Goal: Contribute content: Contribute content

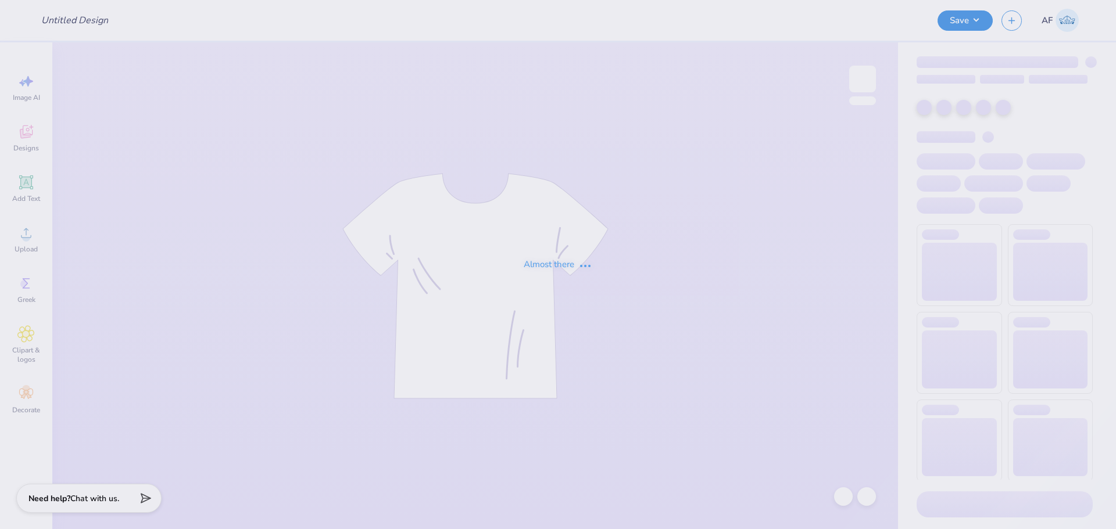
type input "[PERSON_NAME] : [US_STATE][GEOGRAPHIC_DATA]"
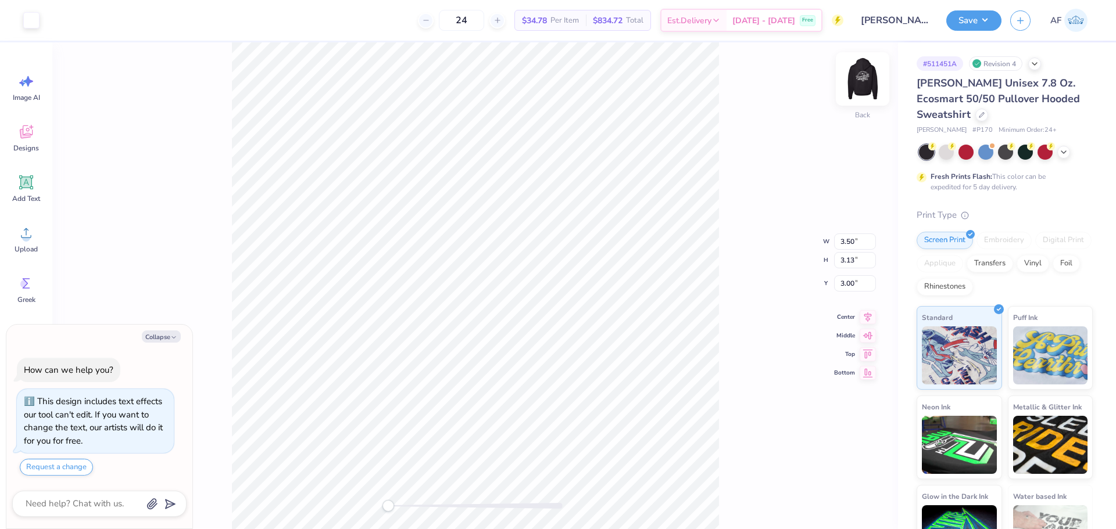
click at [853, 83] on img at bounding box center [862, 79] width 46 height 46
click at [35, 188] on div "Add Text" at bounding box center [26, 189] width 42 height 44
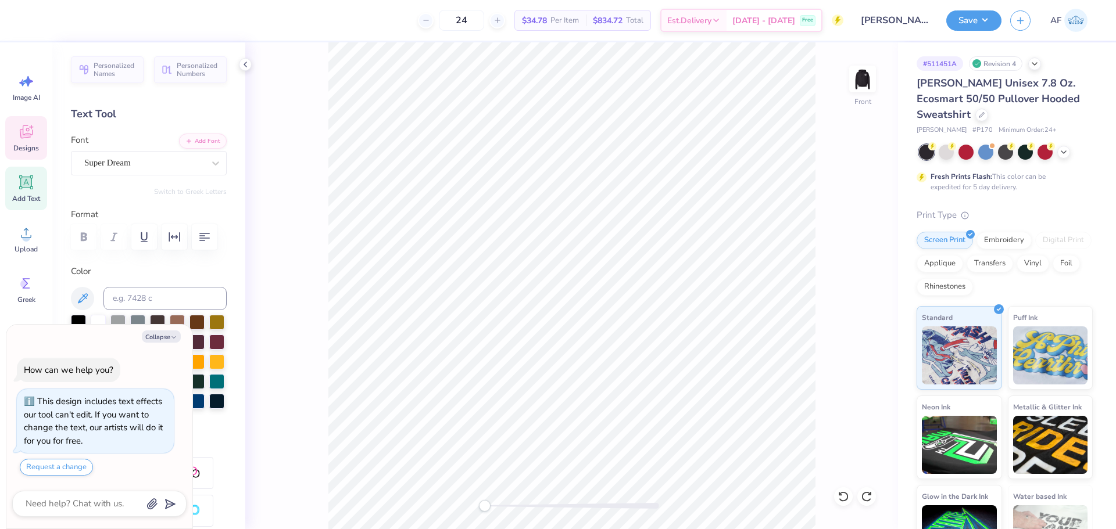
click at [25, 141] on div "Designs" at bounding box center [26, 138] width 42 height 44
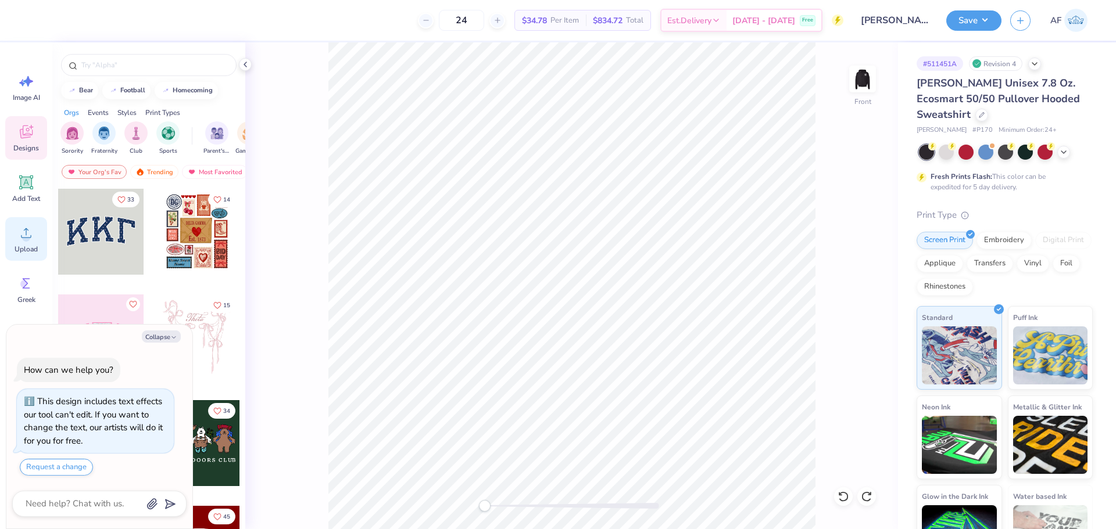
click at [34, 242] on div "Upload" at bounding box center [26, 239] width 42 height 44
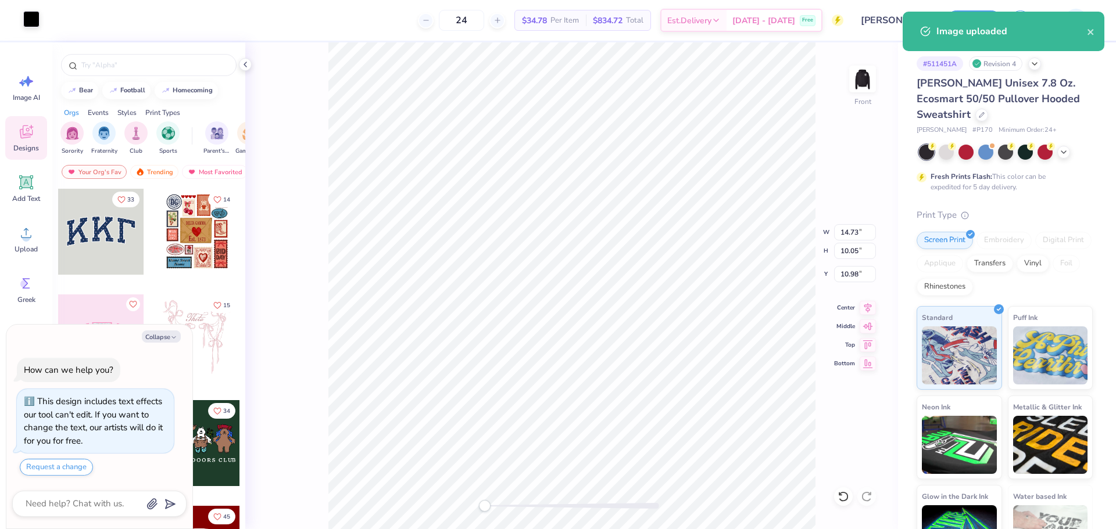
click at [36, 20] on div at bounding box center [31, 19] width 16 height 16
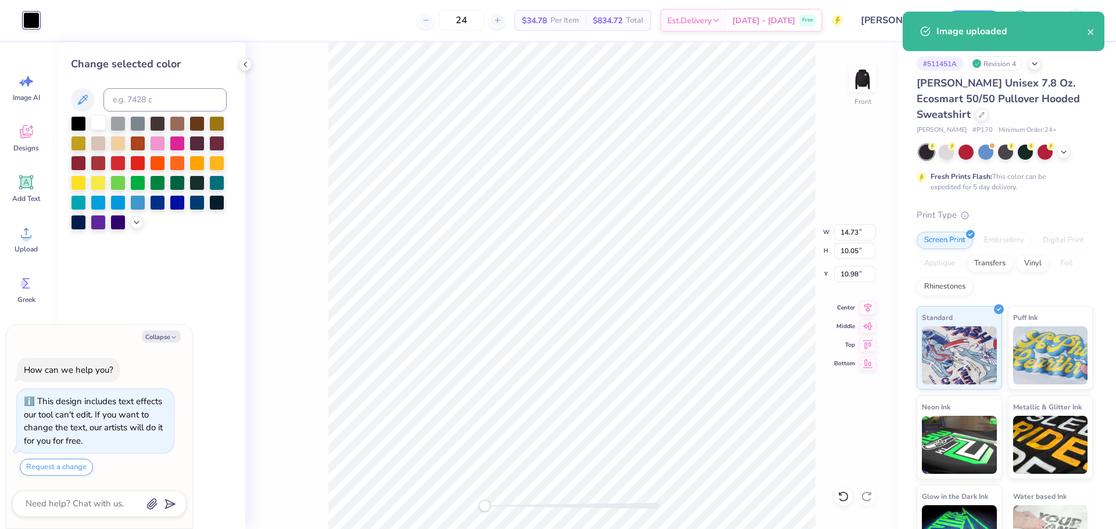
click at [101, 120] on div at bounding box center [98, 122] width 15 height 15
type textarea "x"
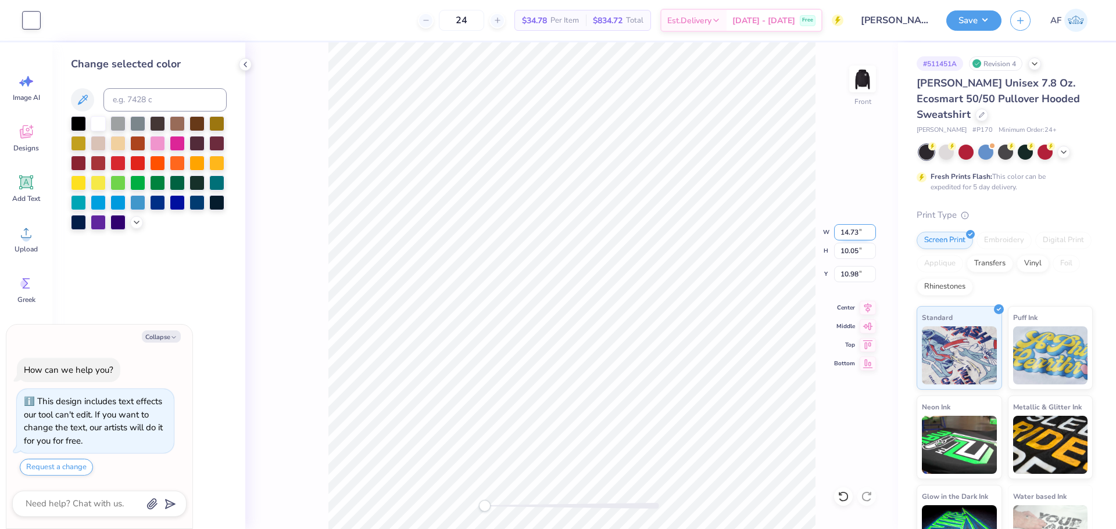
click at [846, 230] on input "14.73" at bounding box center [855, 232] width 42 height 16
type input "12.5"
type textarea "x"
type input "12.50"
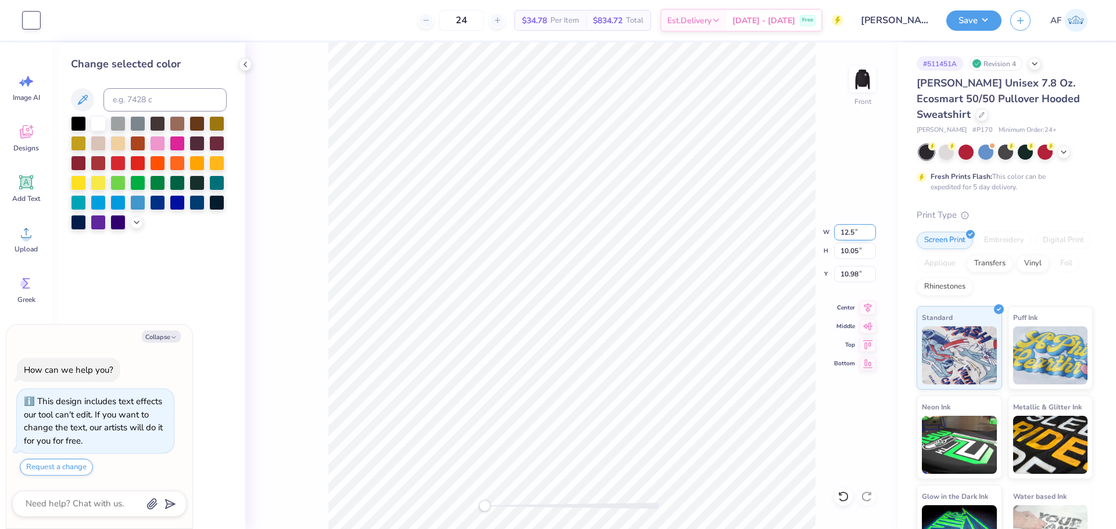
type input "8.53"
click at [863, 272] on input "11.73" at bounding box center [855, 274] width 42 height 16
type input "3"
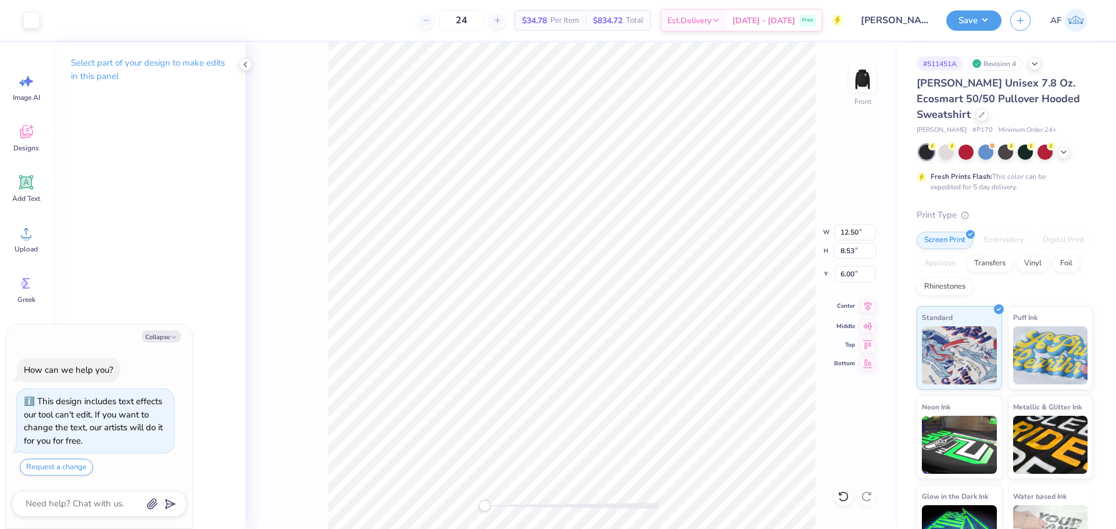
click at [861, 306] on icon at bounding box center [867, 306] width 16 height 14
click at [872, 306] on icon at bounding box center [867, 306] width 16 height 14
click at [788, 253] on div "Front W 12.50 H 8.53 Y 6.00 Center Middle Top Bottom" at bounding box center [571, 285] width 653 height 487
click at [989, 21] on button "Save" at bounding box center [973, 19] width 55 height 20
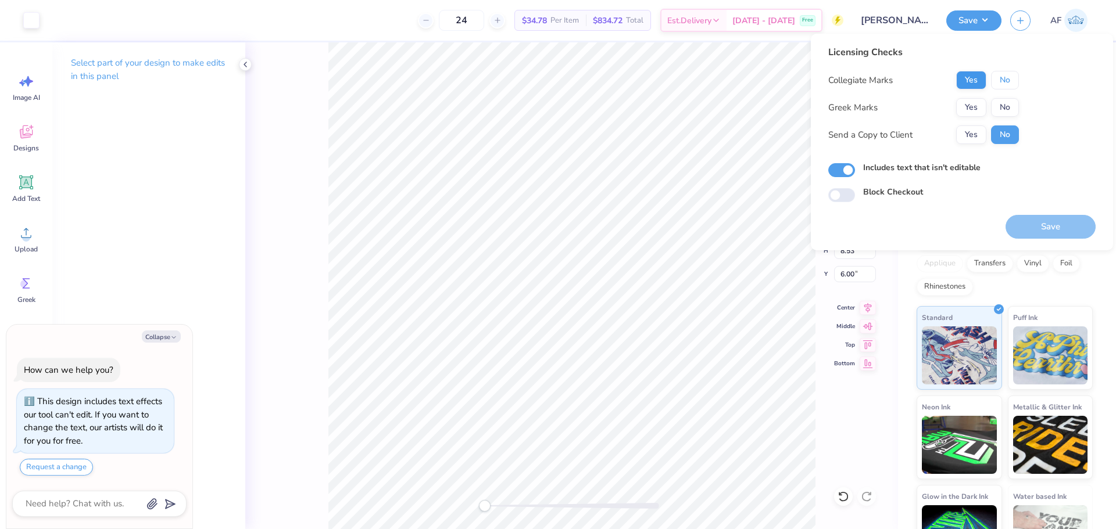
drag, startPoint x: 1007, startPoint y: 83, endPoint x: 975, endPoint y: 81, distance: 31.4
click at [975, 81] on div "Yes No" at bounding box center [987, 80] width 63 height 19
click at [976, 82] on button "Yes" at bounding box center [971, 80] width 30 height 19
click at [1002, 110] on button "No" at bounding box center [1005, 107] width 28 height 19
click at [975, 137] on button "Yes" at bounding box center [971, 135] width 30 height 19
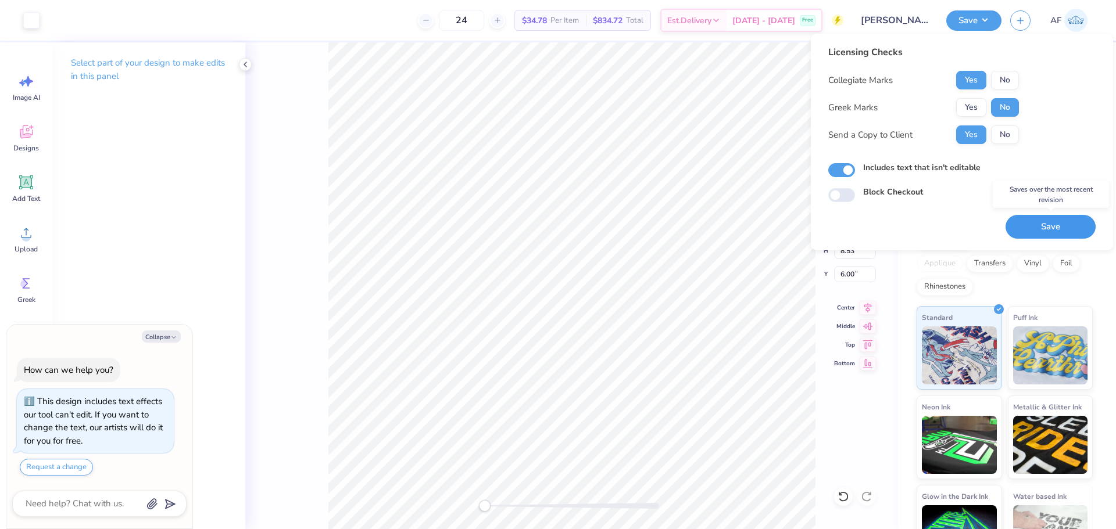
click at [1033, 231] on button "Save" at bounding box center [1050, 227] width 90 height 24
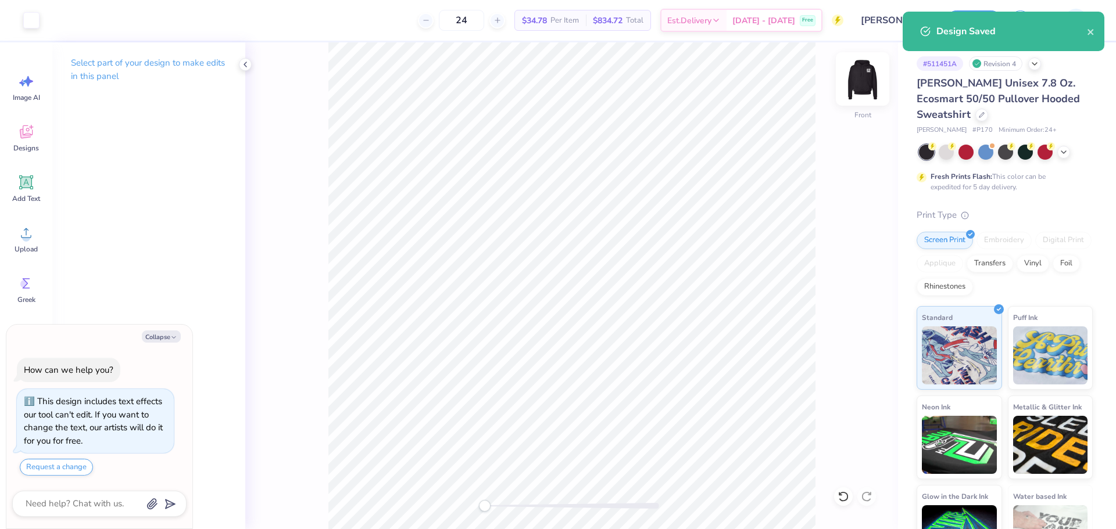
click at [857, 89] on img at bounding box center [862, 79] width 46 height 46
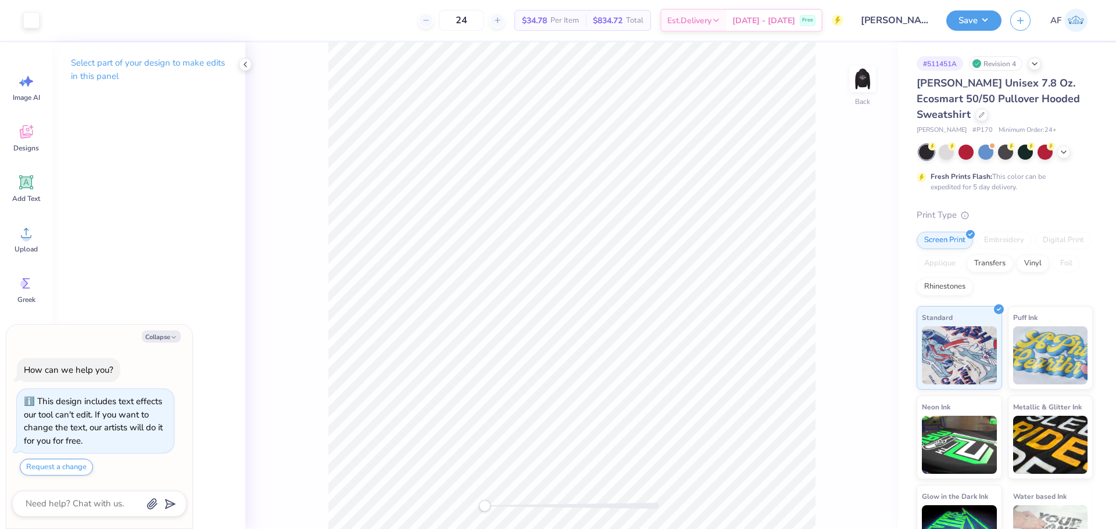
type textarea "x"
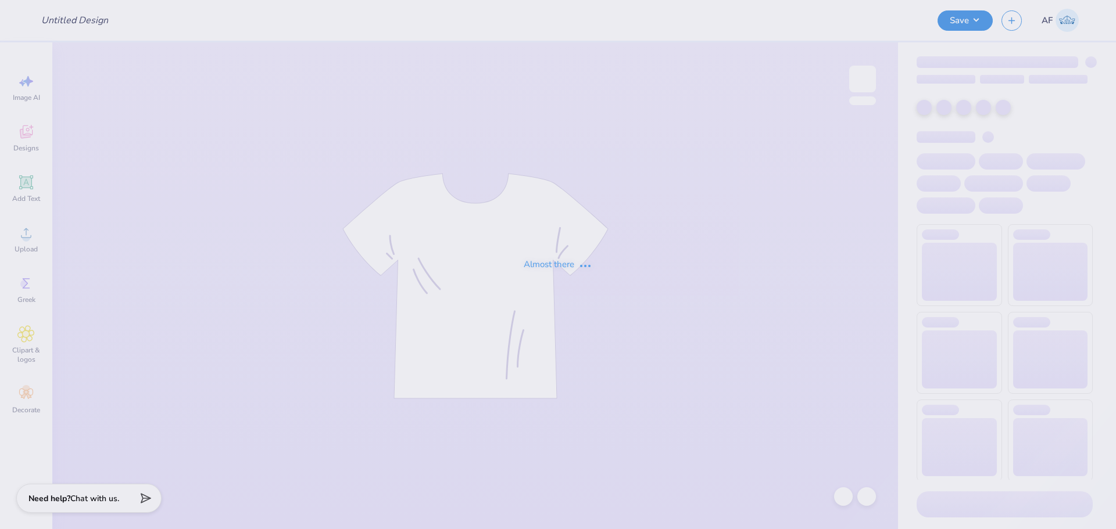
type input "Parents weekend stadium tee"
